Goal: Task Accomplishment & Management: Use online tool/utility

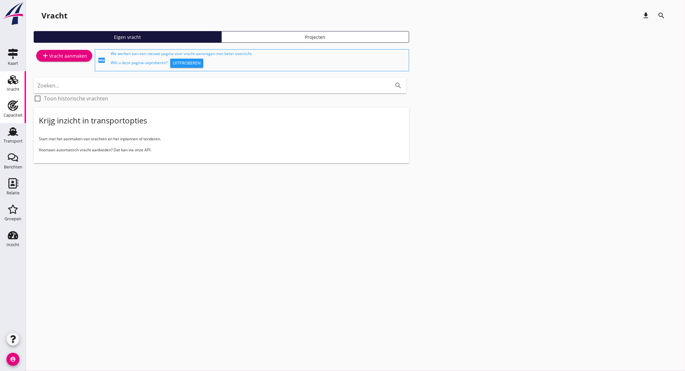
drag, startPoint x: 15, startPoint y: 114, endPoint x: 22, endPoint y: 114, distance: 6.8
click at [15, 114] on div "Capaciteit" at bounding box center [13, 115] width 19 height 4
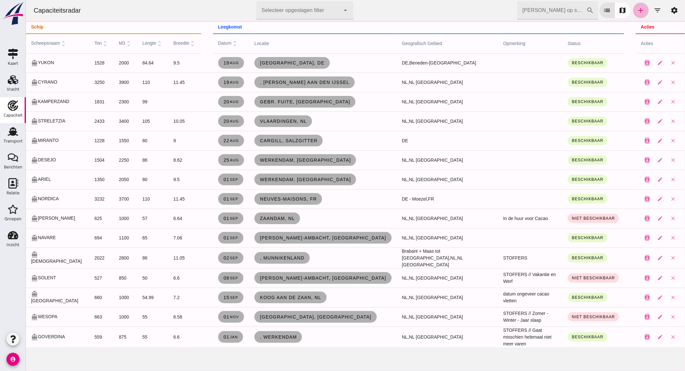
click at [638, 10] on icon "add" at bounding box center [641, 10] width 8 height 8
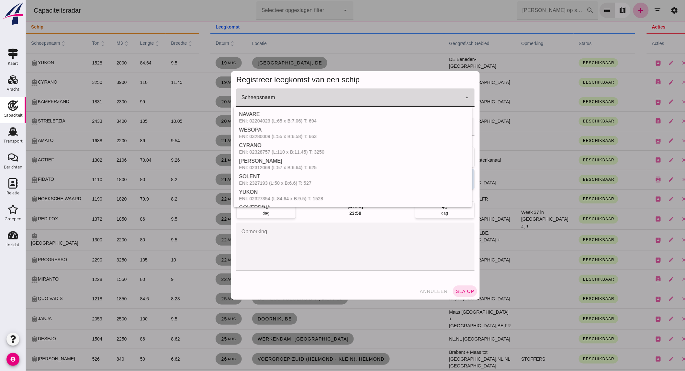
click at [337, 95] on div at bounding box center [348, 97] width 225 height 18
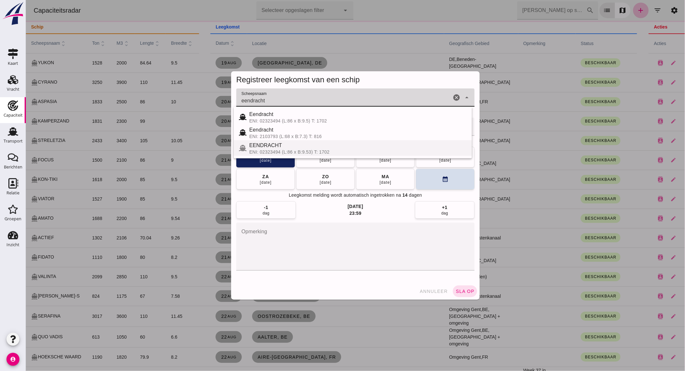
click at [261, 147] on div "EENDRACHT" at bounding box center [358, 146] width 218 height 8
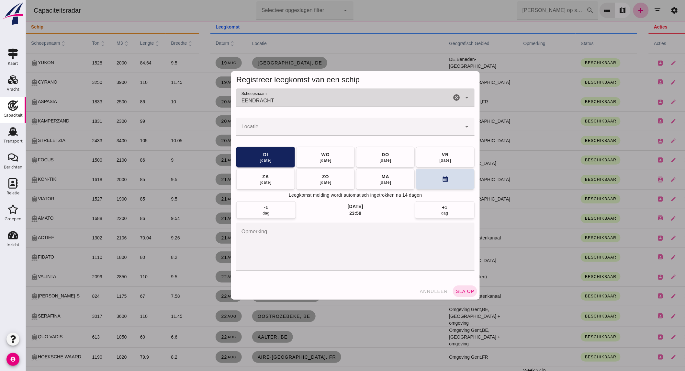
type input "EENDRACHT"
click at [270, 126] on input "Locatie" at bounding box center [348, 130] width 225 height 8
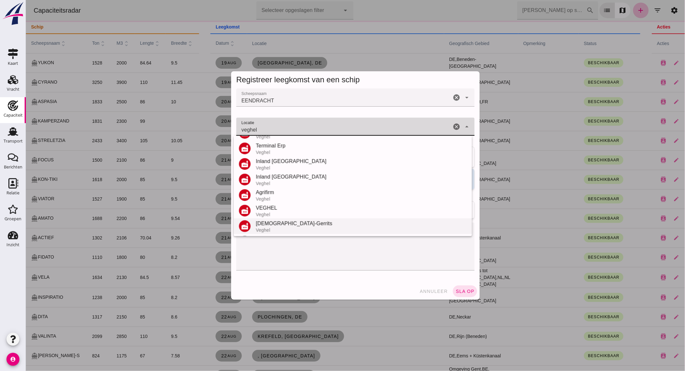
scroll to position [60, 0]
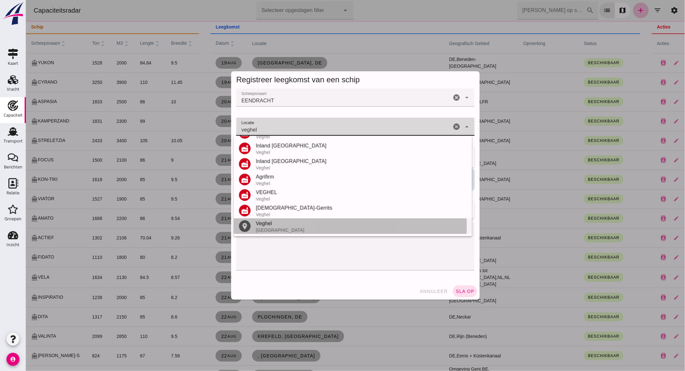
click at [271, 223] on div "Veghel" at bounding box center [361, 224] width 211 height 8
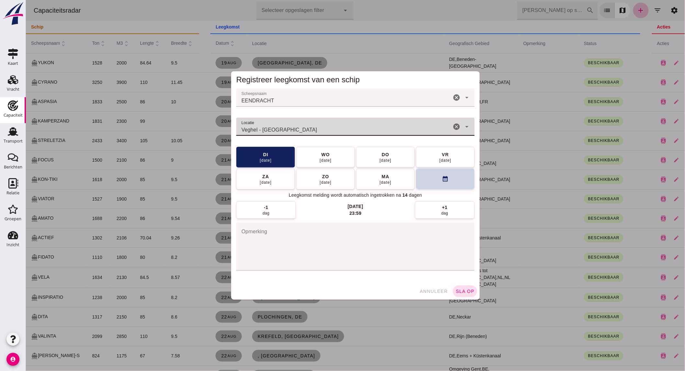
type input "Veghel - [GEOGRAPHIC_DATA]"
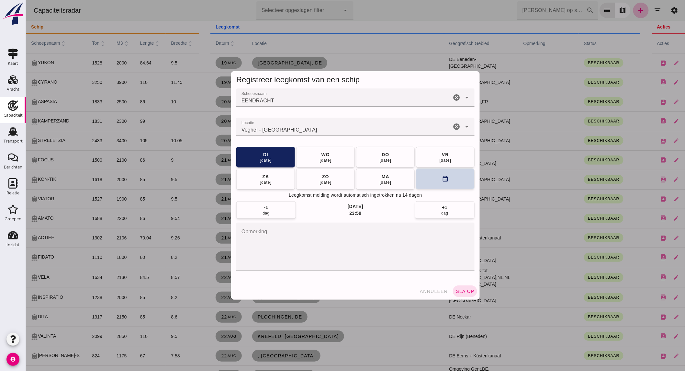
click at [449, 183] on button "calendar_month" at bounding box center [445, 178] width 59 height 21
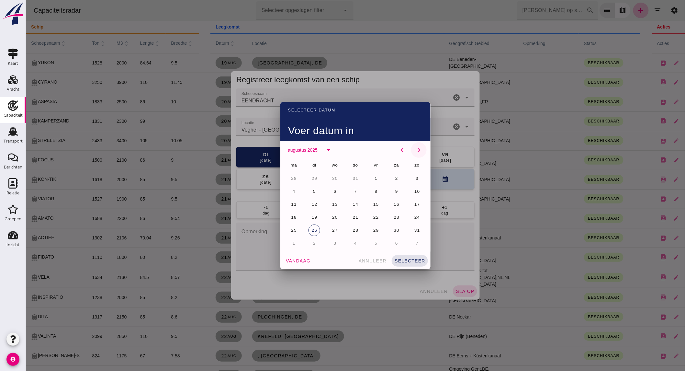
click at [417, 151] on icon "chevron_right" at bounding box center [419, 150] width 8 height 8
click at [313, 192] on span "9" at bounding box center [314, 191] width 3 height 5
click at [398, 256] on button "selecteer" at bounding box center [410, 261] width 36 height 12
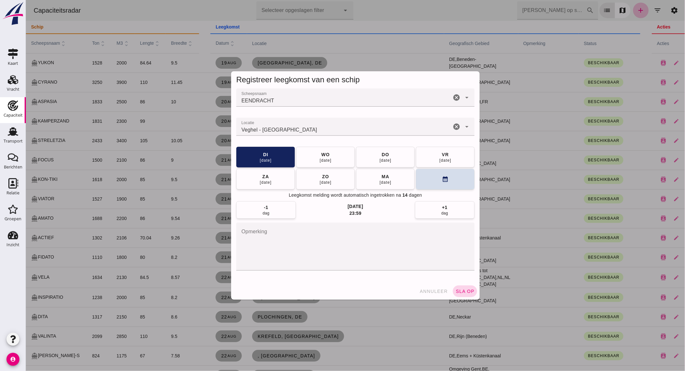
click at [460, 290] on span "sla op" at bounding box center [464, 291] width 19 height 5
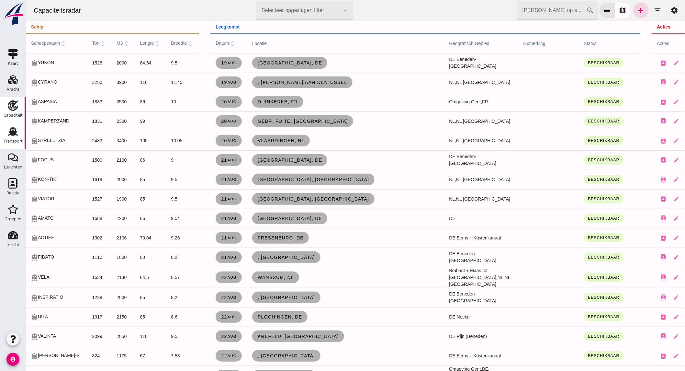
click at [14, 131] on use at bounding box center [13, 131] width 10 height 8
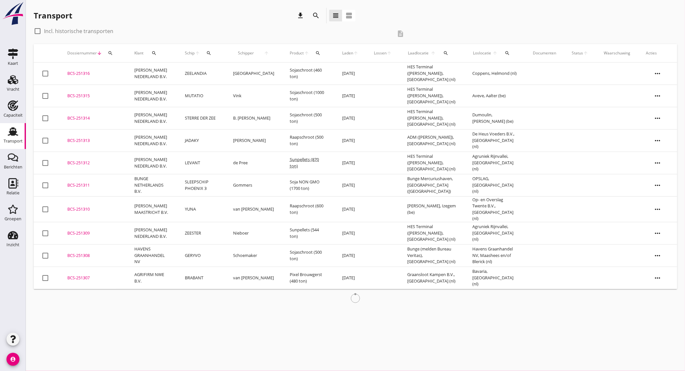
click at [314, 14] on icon "search" at bounding box center [316, 16] width 8 height 8
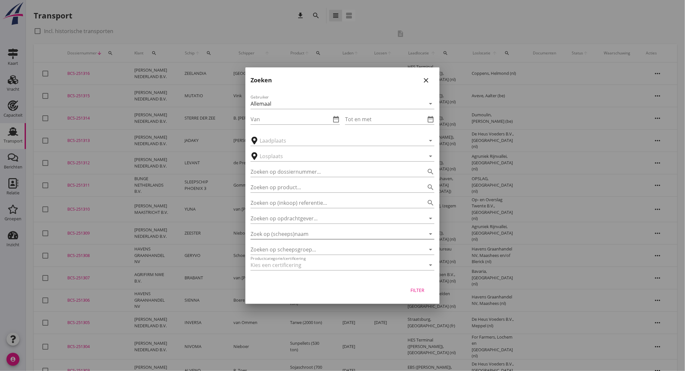
click at [318, 237] on input "Zoek op (scheeps)naam" at bounding box center [334, 234] width 166 height 10
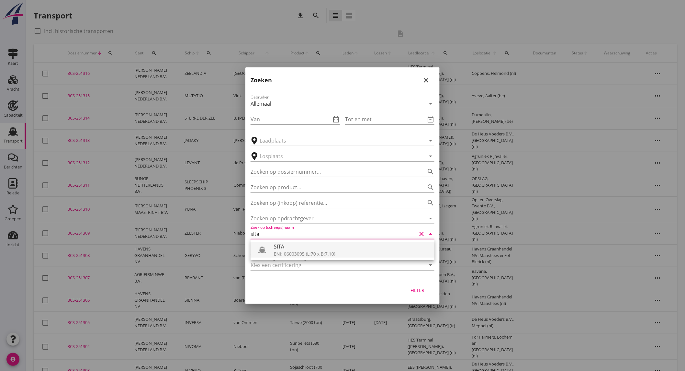
click at [310, 250] on div "ENI: 06003095 (L:70 x B:7.10)" at bounding box center [351, 253] width 155 height 7
click at [422, 291] on div "Filter" at bounding box center [418, 290] width 18 height 7
type input "SITA"
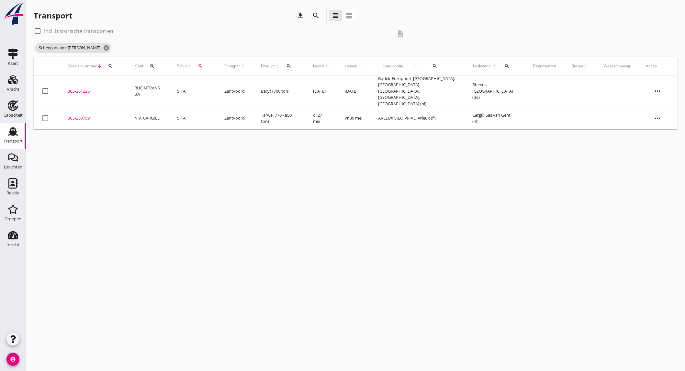
click at [235, 86] on td "Zantvoord" at bounding box center [235, 91] width 37 height 32
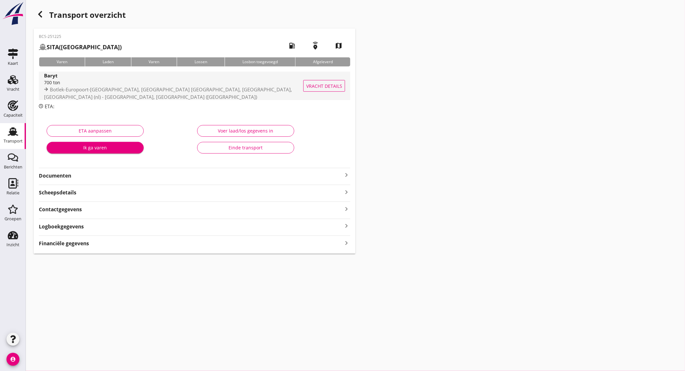
click at [162, 92] on span "Botlek-Europoort-[GEOGRAPHIC_DATA], [GEOGRAPHIC_DATA] [GEOGRAPHIC_DATA], [GEOGR…" at bounding box center [168, 93] width 248 height 14
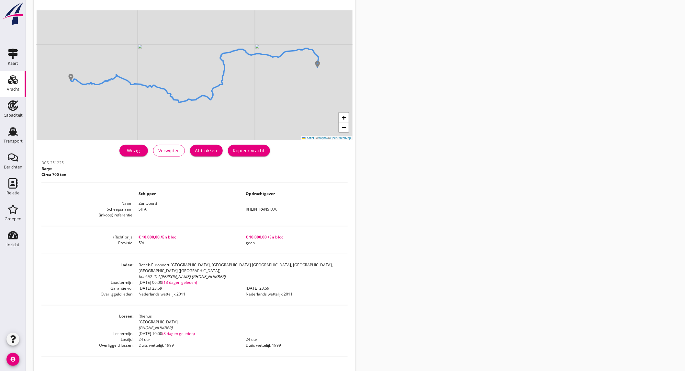
scroll to position [72, 0]
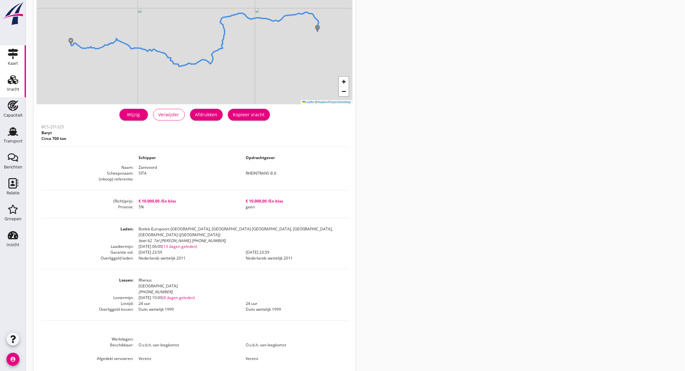
click at [14, 58] on icon "Kaart" at bounding box center [13, 54] width 10 height 10
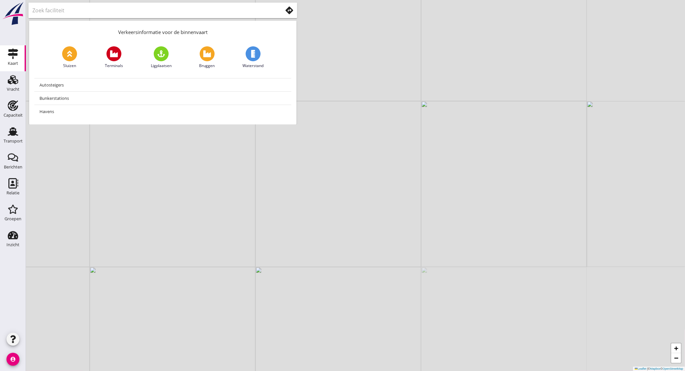
click at [67, 11] on input "text" at bounding box center [152, 10] width 241 height 10
type input "andenne"
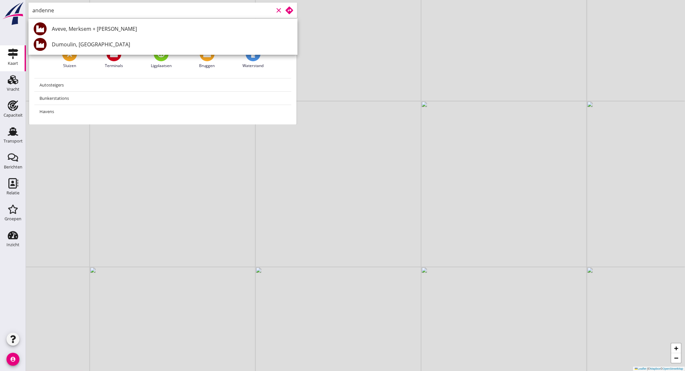
click at [291, 11] on use at bounding box center [290, 10] width 8 height 8
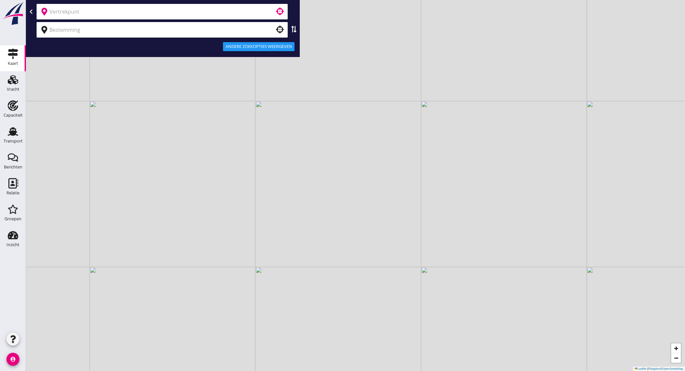
click at [125, 16] on input "text" at bounding box center [158, 11] width 216 height 10
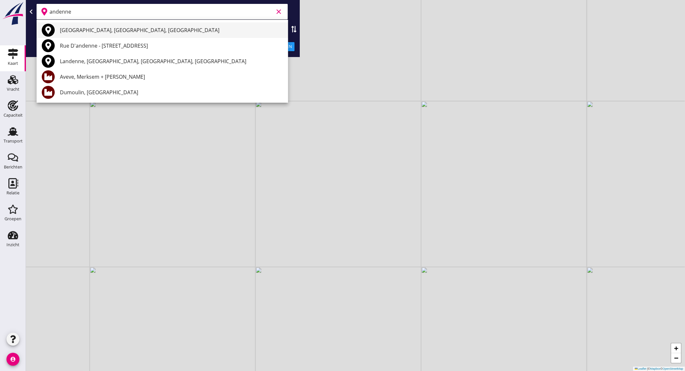
click at [91, 28] on div "[GEOGRAPHIC_DATA], [GEOGRAPHIC_DATA], [GEOGRAPHIC_DATA]" at bounding box center [171, 30] width 223 height 8
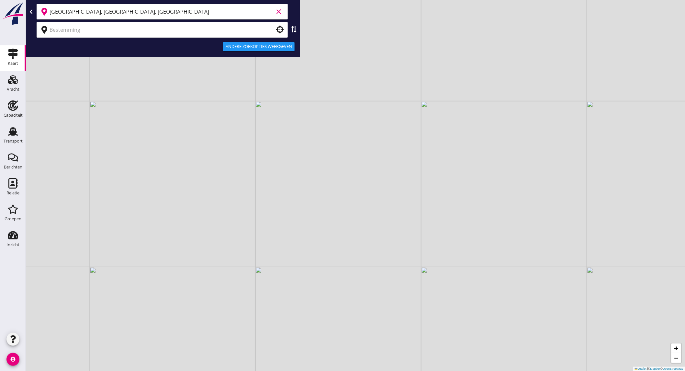
type input "[GEOGRAPHIC_DATA], [GEOGRAPHIC_DATA], [GEOGRAPHIC_DATA]"
click at [91, 30] on input "text" at bounding box center [158, 30] width 216 height 10
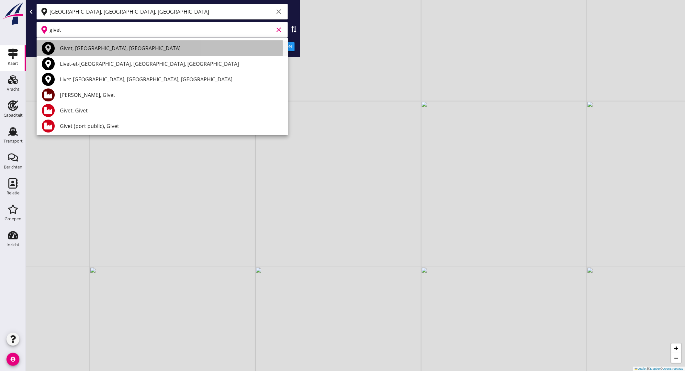
click at [103, 45] on div "Givet, [GEOGRAPHIC_DATA], [GEOGRAPHIC_DATA]" at bounding box center [171, 48] width 223 height 8
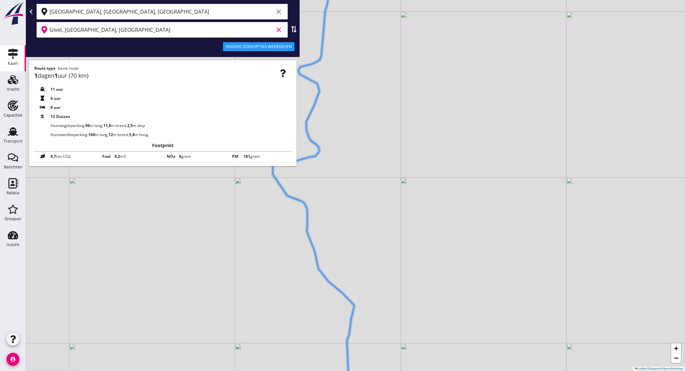
type input "Givet, [GEOGRAPHIC_DATA], [GEOGRAPHIC_DATA]"
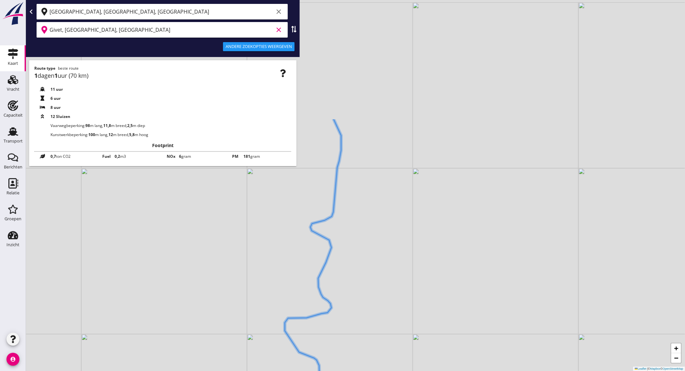
drag, startPoint x: 369, startPoint y: 120, endPoint x: 380, endPoint y: 291, distance: 171.3
click at [380, 291] on div "+ − Leaflet | © Mapbox © OpenStreetMap" at bounding box center [355, 185] width 659 height 371
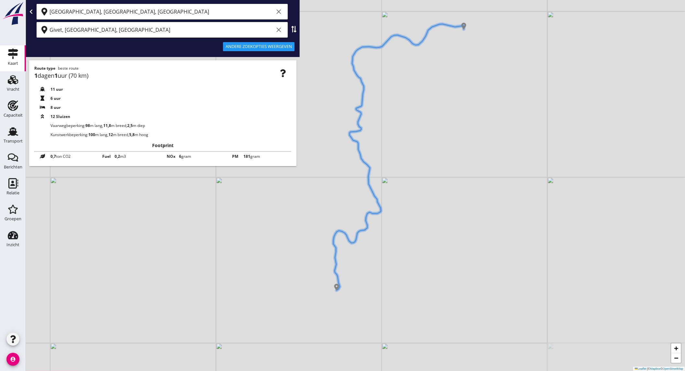
drag, startPoint x: 391, startPoint y: 228, endPoint x: 389, endPoint y: 158, distance: 70.6
click at [389, 158] on div "+ − Leaflet | © Mapbox © OpenStreetMap" at bounding box center [355, 185] width 659 height 371
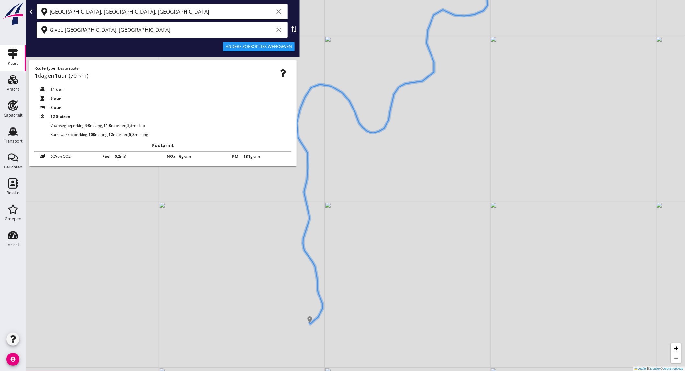
click at [279, 9] on icon "clear" at bounding box center [279, 12] width 8 height 8
click at [293, 27] on use at bounding box center [294, 29] width 5 height 6
type input "Givet, [GEOGRAPHIC_DATA], [GEOGRAPHIC_DATA]"
type input "[GEOGRAPHIC_DATA], [GEOGRAPHIC_DATA], [GEOGRAPHIC_DATA]"
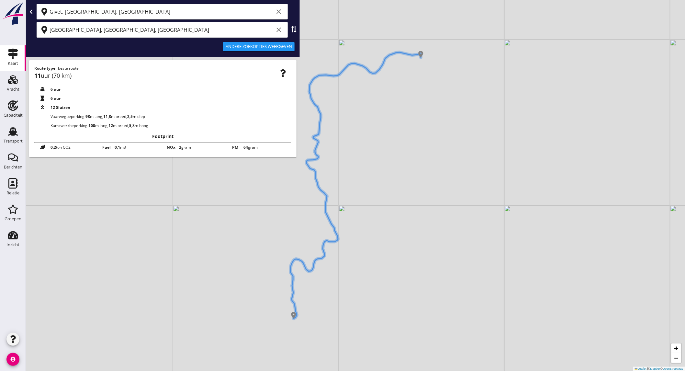
click at [293, 28] on use at bounding box center [294, 29] width 5 height 6
type input "[GEOGRAPHIC_DATA], [GEOGRAPHIC_DATA], [GEOGRAPHIC_DATA]"
type input "Givet, [GEOGRAPHIC_DATA], [GEOGRAPHIC_DATA]"
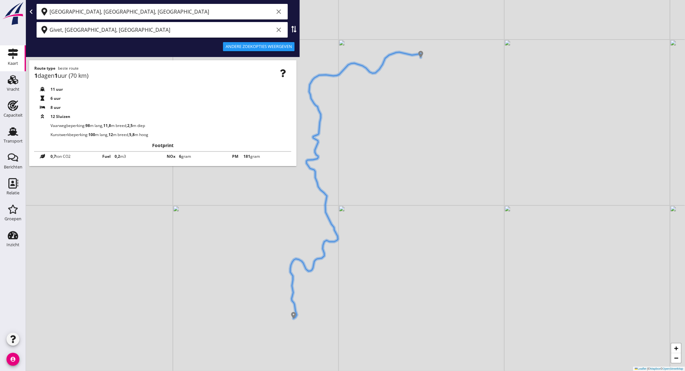
click at [290, 28] on div "Givet, [GEOGRAPHIC_DATA], [GEOGRAPHIC_DATA] clear" at bounding box center [163, 30] width 269 height 16
click at [292, 28] on icon at bounding box center [294, 29] width 6 height 6
type input "Givet, [GEOGRAPHIC_DATA], [GEOGRAPHIC_DATA]"
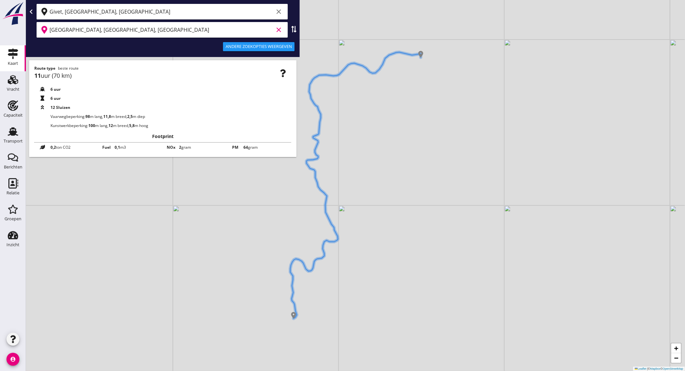
click at [193, 34] on input "[GEOGRAPHIC_DATA], [GEOGRAPHIC_DATA], [GEOGRAPHIC_DATA]" at bounding box center [162, 30] width 224 height 10
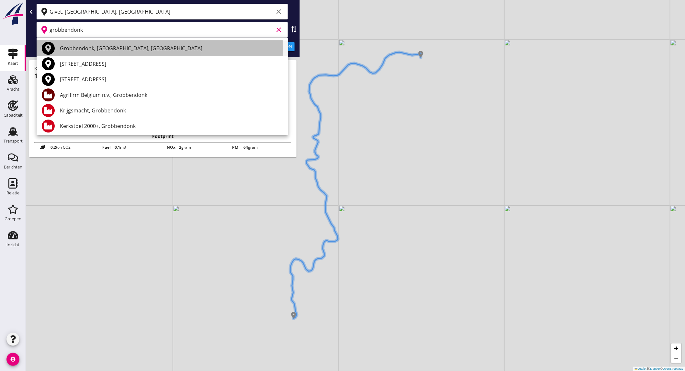
click at [105, 49] on div "Grobbendonk, [GEOGRAPHIC_DATA], [GEOGRAPHIC_DATA]" at bounding box center [171, 48] width 223 height 8
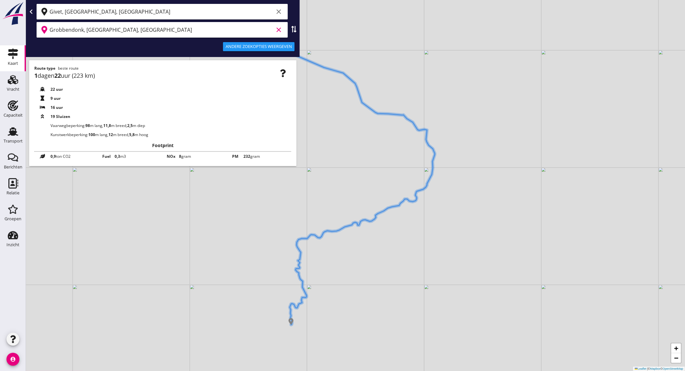
type input "Grobbendonk, [GEOGRAPHIC_DATA], [GEOGRAPHIC_DATA]"
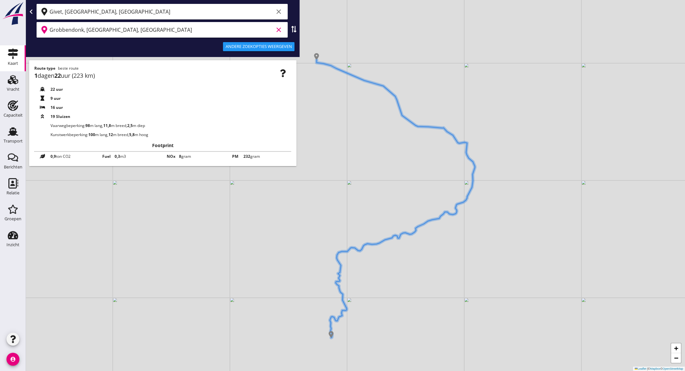
drag, startPoint x: 386, startPoint y: 154, endPoint x: 408, endPoint y: 162, distance: 22.9
click at [408, 162] on div "+ − Leaflet | © Mapbox © OpenStreetMap" at bounding box center [355, 185] width 659 height 371
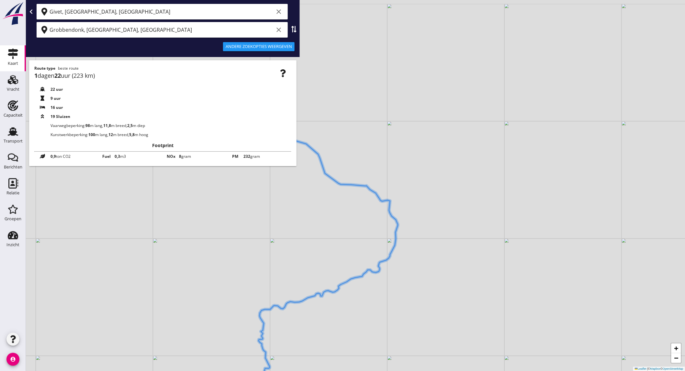
drag, startPoint x: 350, startPoint y: 205, endPoint x: 273, endPoint y: 263, distance: 96.5
click at [273, 263] on div "+ − Leaflet | © Mapbox © OpenStreetMap" at bounding box center [355, 185] width 659 height 371
click at [31, 10] on use at bounding box center [31, 11] width 3 height 5
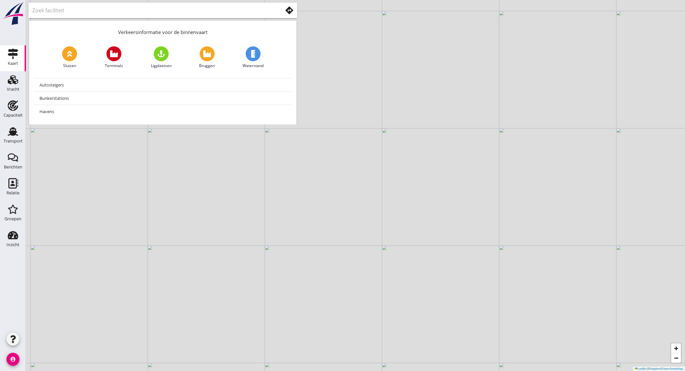
drag, startPoint x: 226, startPoint y: 183, endPoint x: 221, endPoint y: 190, distance: 8.8
click at [221, 190] on div "+ − Leaflet | © Mapbox © OpenStreetMap" at bounding box center [355, 185] width 659 height 371
click at [18, 84] on div "Vracht" at bounding box center [13, 79] width 16 height 10
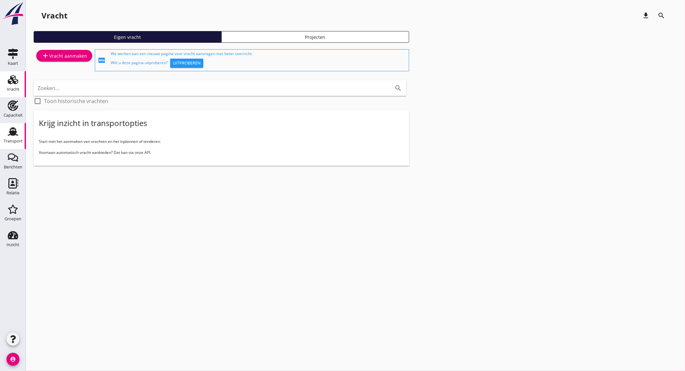
click at [14, 135] on use at bounding box center [13, 131] width 10 height 8
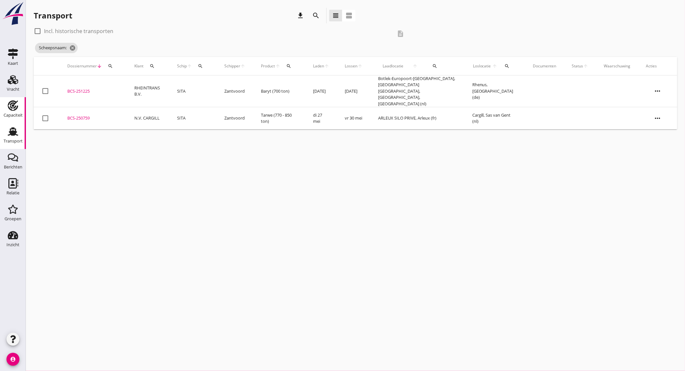
drag, startPoint x: 10, startPoint y: 108, endPoint x: 21, endPoint y: 102, distance: 12.6
click at [10, 108] on use at bounding box center [13, 105] width 10 height 10
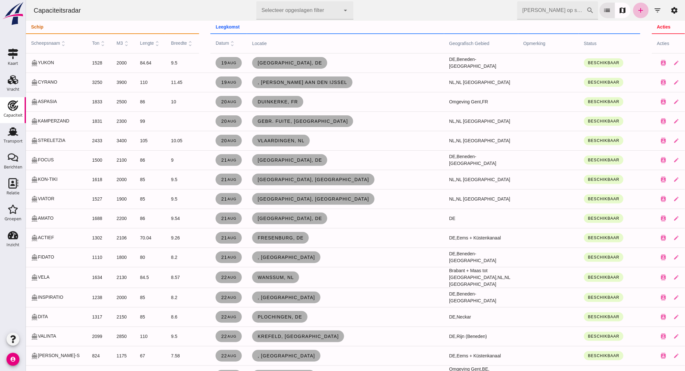
click at [654, 12] on icon "filter_list" at bounding box center [658, 10] width 8 height 8
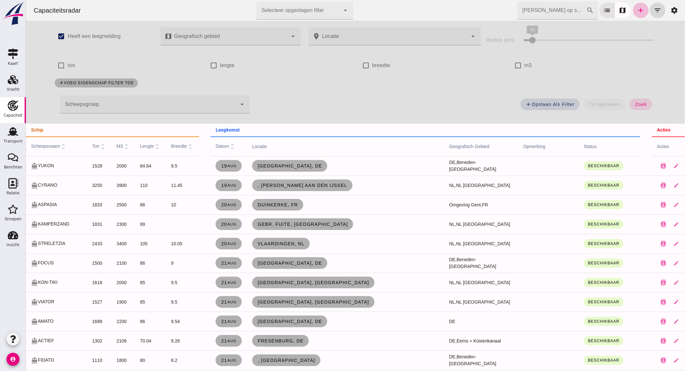
click at [69, 65] on label "ton" at bounding box center [70, 65] width 7 height 18
click at [67, 65] on input "ton" at bounding box center [60, 65] width 13 height 13
checkbox input "true"
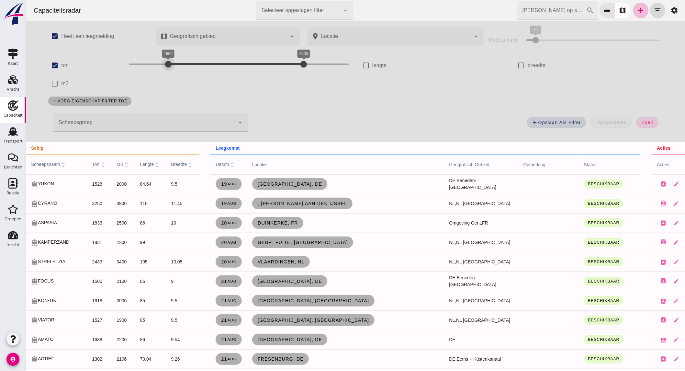
drag, startPoint x: 153, startPoint y: 62, endPoint x: 165, endPoint y: 61, distance: 12.1
click at [165, 61] on div "1600 6400 1600 6400" at bounding box center [239, 64] width 220 height 10
drag, startPoint x: 298, startPoint y: 63, endPoint x: 220, endPoint y: 66, distance: 77.8
click at [232, 66] on div at bounding box center [238, 64] width 13 height 13
click at [178, 61] on div "2100 3600 1600 3600" at bounding box center [239, 64] width 220 height 10
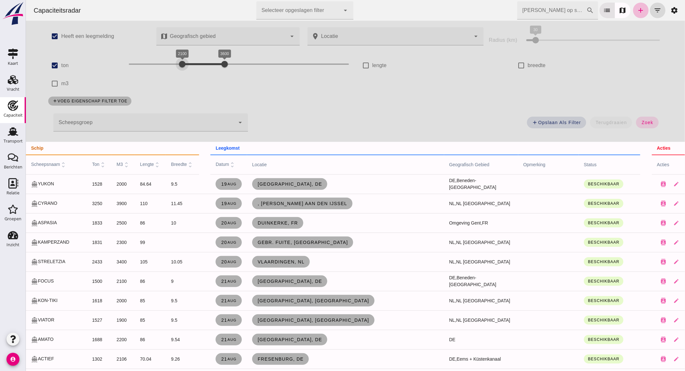
click at [644, 123] on span "zoek" at bounding box center [647, 122] width 12 height 5
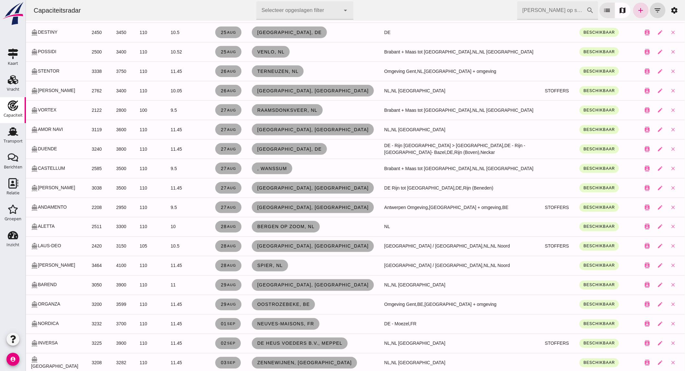
scroll to position [289, 0]
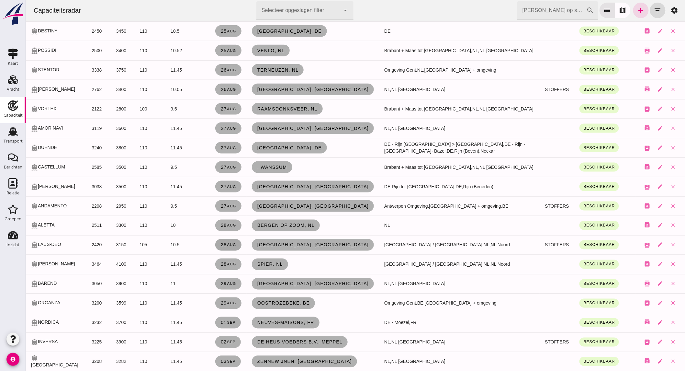
click at [236, 245] on small "aug" at bounding box center [230, 245] width 9 height 4
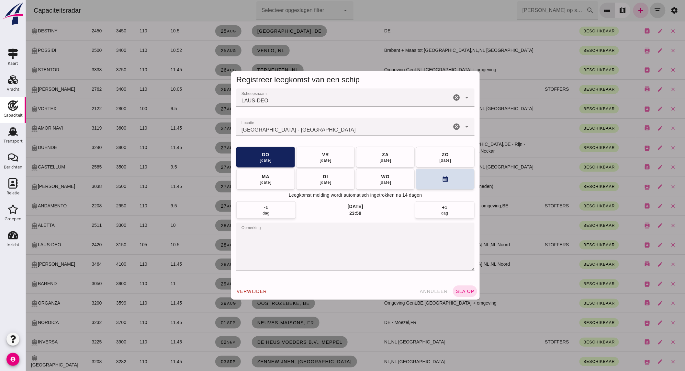
click at [453, 128] on icon "cancel" at bounding box center [456, 127] width 8 height 8
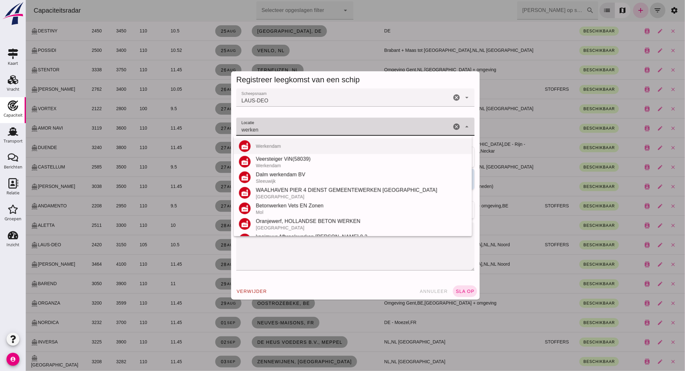
click at [383, 150] on div "factory [GEOGRAPHIC_DATA]" at bounding box center [353, 146] width 238 height 16
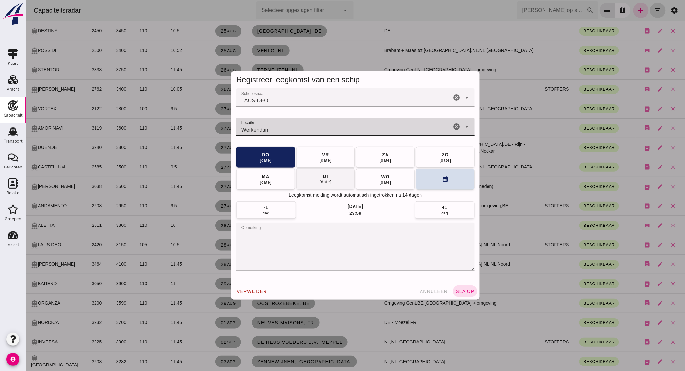
type input "Werkendam"
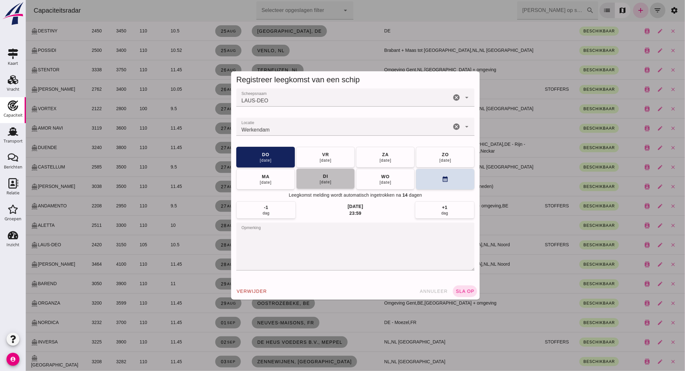
click at [334, 183] on button "[DATE]" at bounding box center [325, 178] width 59 height 21
click at [466, 292] on span "sla op" at bounding box center [464, 291] width 19 height 5
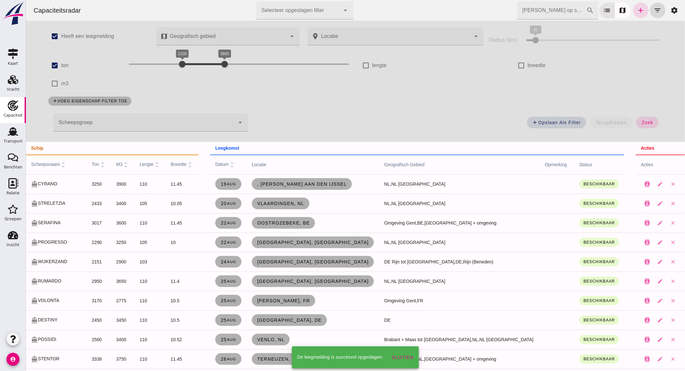
scroll to position [289, 0]
